Goal: Transaction & Acquisition: Download file/media

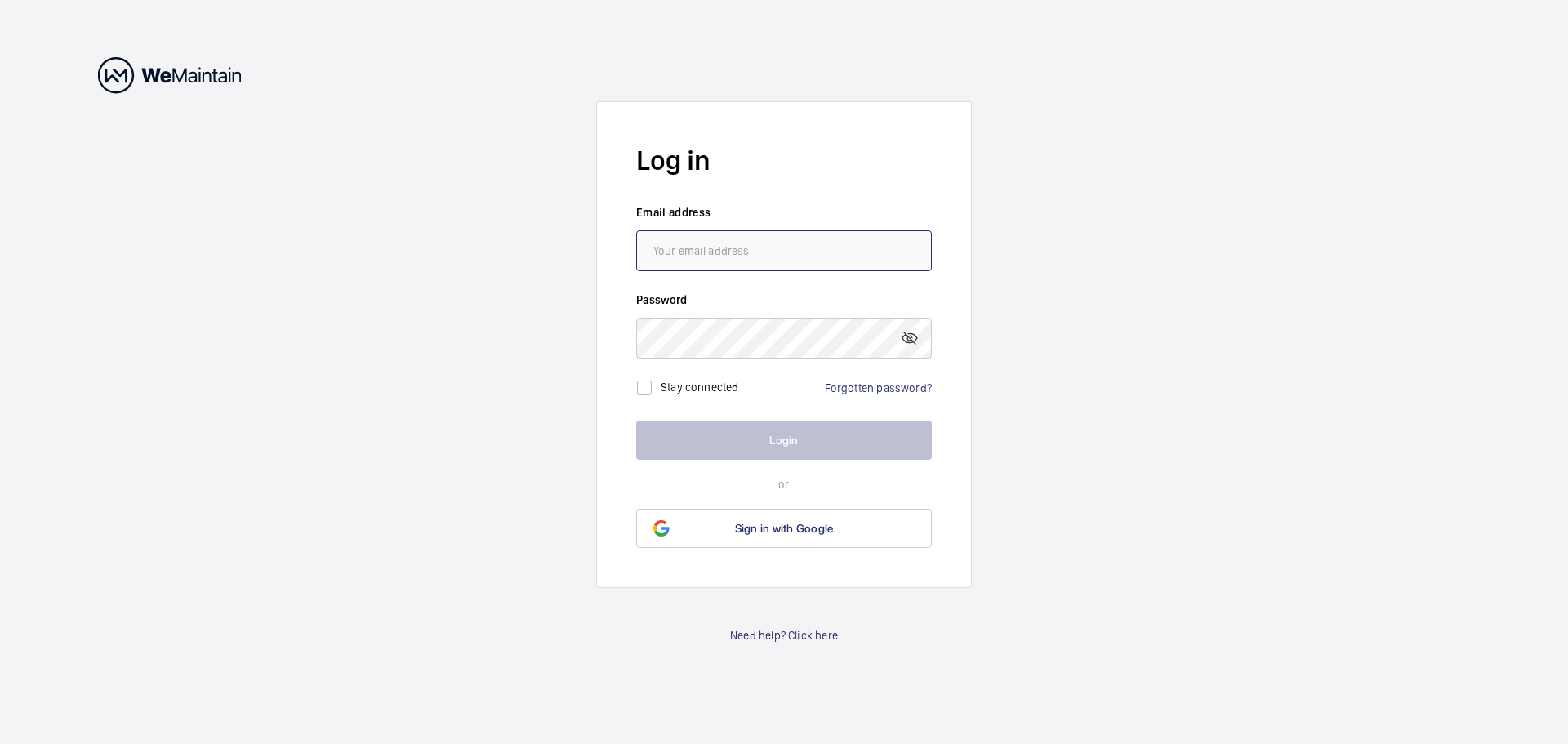
type input "[DOMAIN_NAME][EMAIL_ADDRESS][DOMAIN_NAME]"
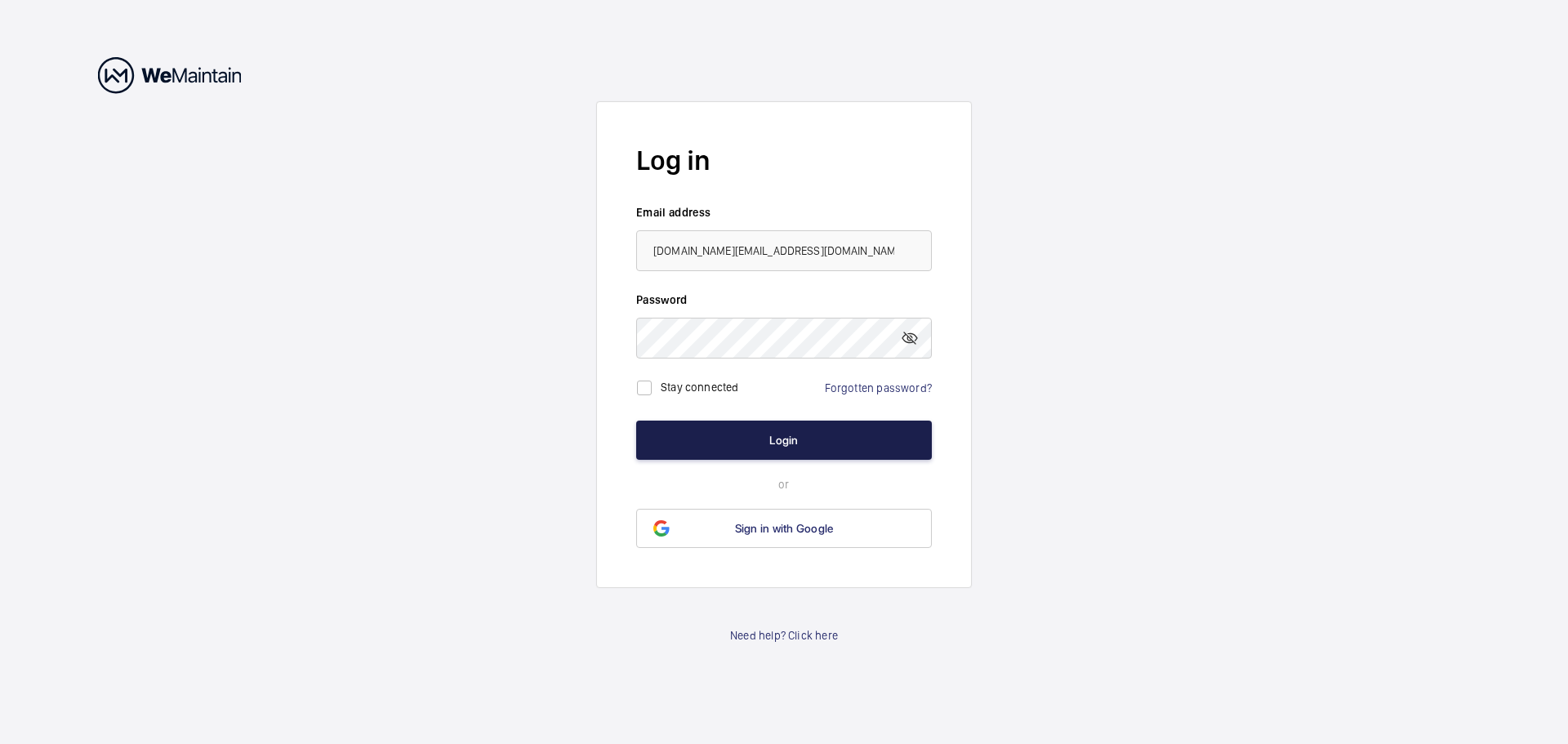
click at [662, 442] on button "Login" at bounding box center [784, 440] width 295 height 39
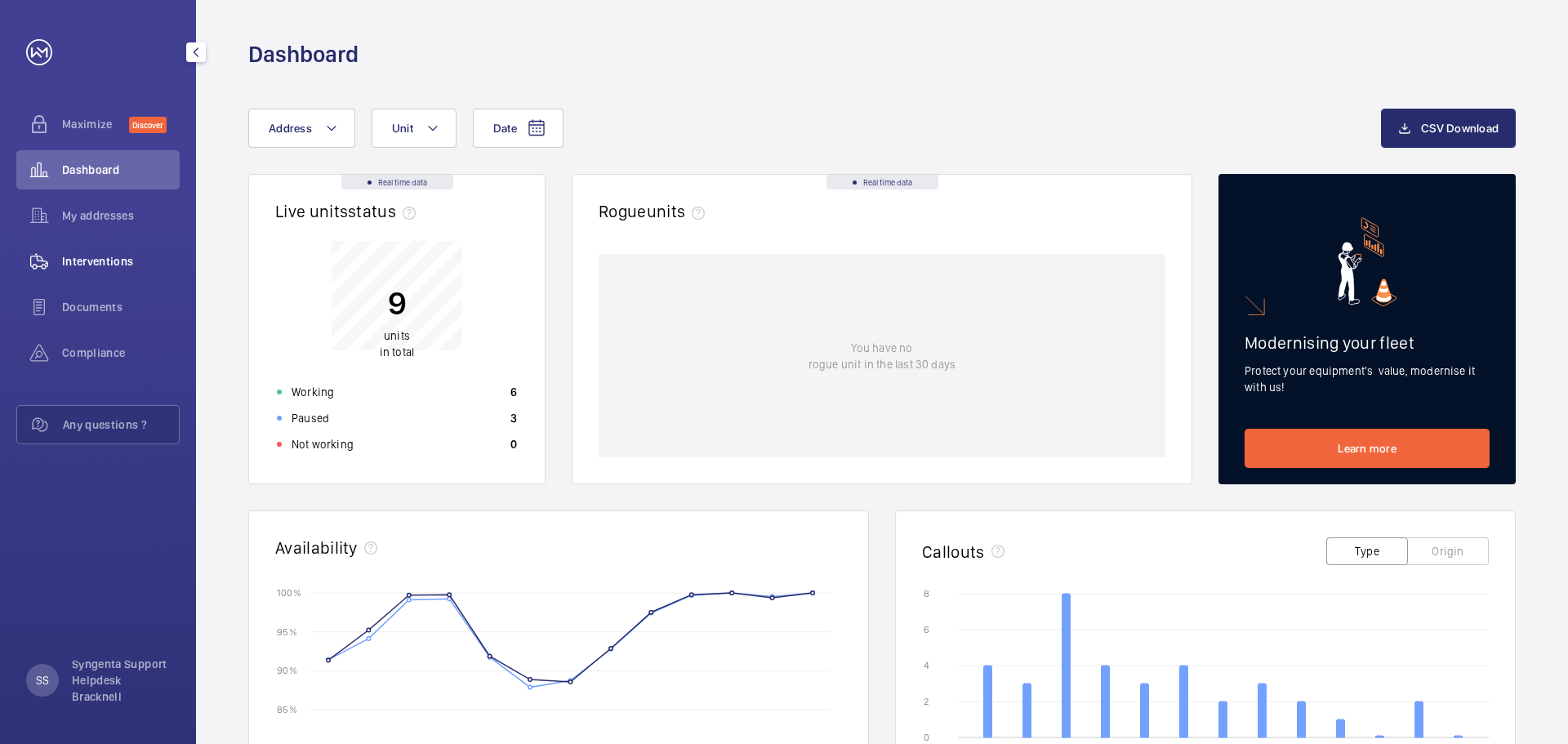
drag, startPoint x: 76, startPoint y: 261, endPoint x: 134, endPoint y: 261, distance: 58.0
click at [76, 261] on span "Interventions" at bounding box center [120, 262] width 117 height 17
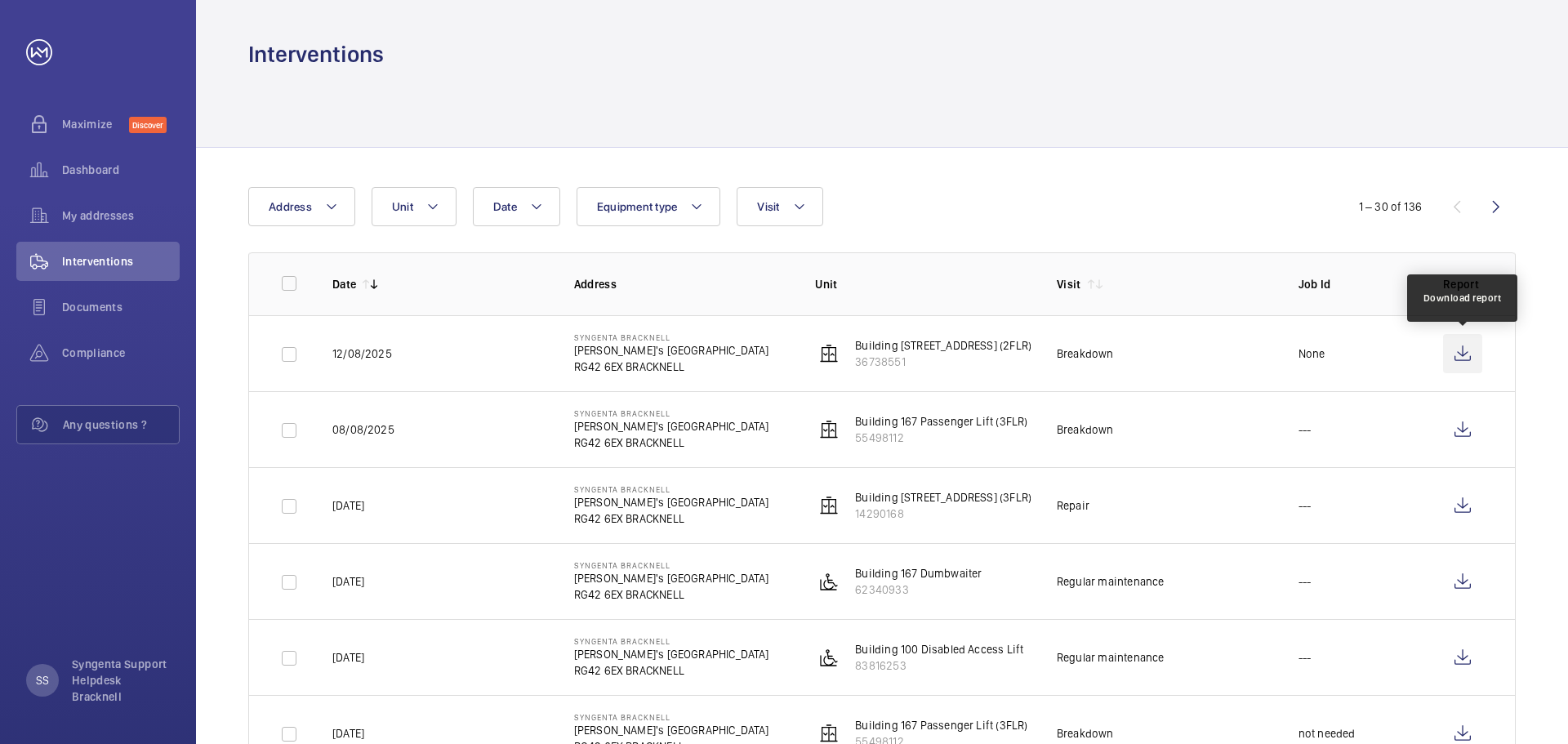
click at [1456, 357] on wm-front-icon-button at bounding box center [1463, 353] width 39 height 39
